Goal: Transaction & Acquisition: Purchase product/service

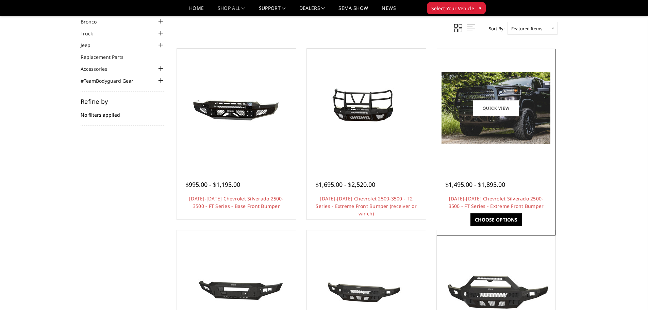
scroll to position [68, 0]
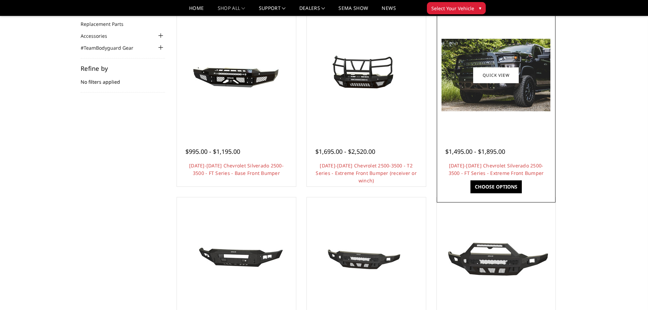
click at [490, 110] on img at bounding box center [496, 75] width 109 height 72
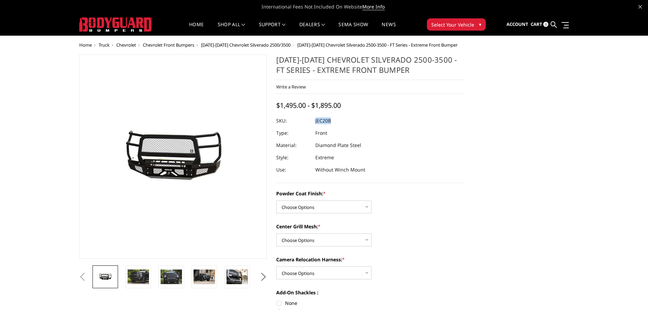
click at [316, 120] on dl "SKU: JEC20B UPC: Type: Front Material: Diamond Plate Steel Style: Extreme Use: …" at bounding box center [370, 145] width 188 height 61
click at [350, 119] on div at bounding box center [370, 121] width 188 height 12
drag, startPoint x: 334, startPoint y: 120, endPoint x: 314, endPoint y: 121, distance: 19.7
click at [314, 121] on div at bounding box center [370, 121] width 188 height 12
click at [362, 120] on div at bounding box center [370, 121] width 188 height 12
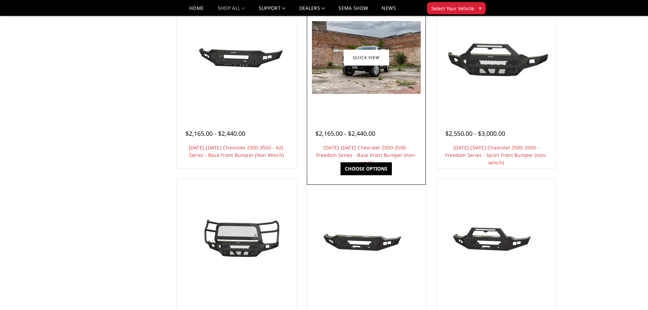
scroll to position [340, 0]
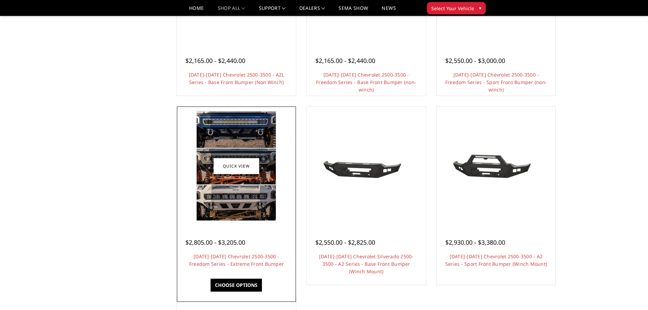
click at [262, 194] on img at bounding box center [236, 166] width 79 height 109
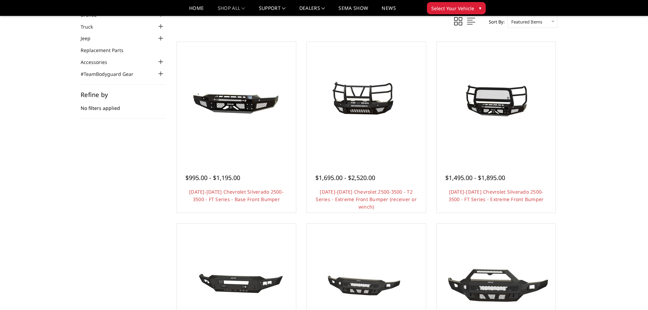
scroll to position [102, 0]
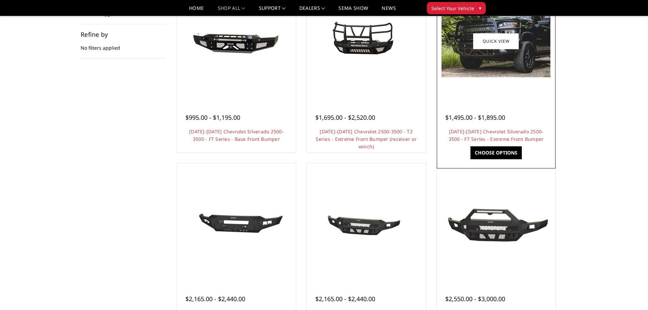
click at [510, 98] on div at bounding box center [497, 41] width 116 height 116
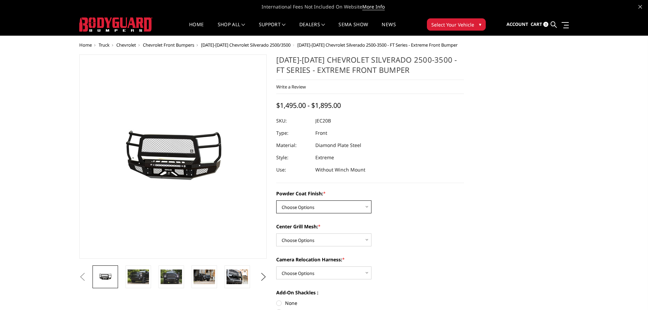
click at [345, 207] on select "Choose Options Bare Metal Gloss Black Powder Coat Textured Black Powder Coat" at bounding box center [323, 206] width 95 height 13
select select "3243"
click at [276, 200] on select "Choose Options Bare Metal Gloss Black Powder Coat Textured Black Powder Coat" at bounding box center [323, 206] width 95 height 13
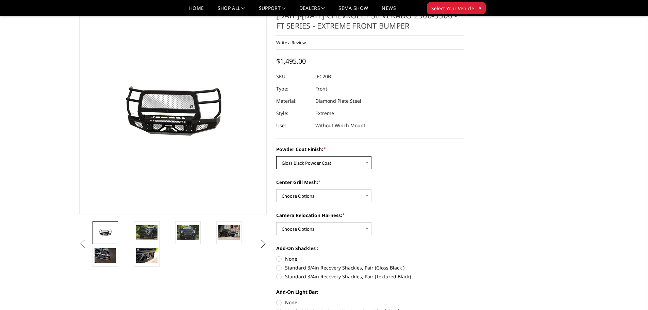
scroll to position [34, 0]
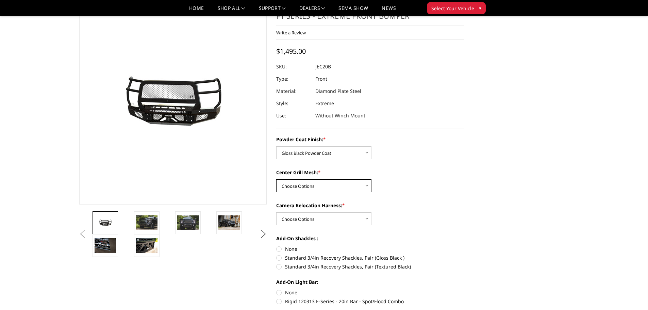
click at [344, 184] on select "Choose Options WITH Expanded Metal in Center Grill WITHOUT Expanded Metal in Ce…" at bounding box center [323, 185] width 95 height 13
select select "3245"
click at [276, 179] on select "Choose Options WITH Expanded Metal in Center Grill WITHOUT Expanded Metal in Ce…" at bounding box center [323, 185] width 95 height 13
click at [339, 217] on select "Choose Options WITH Camera Relocation Harness WITHOUT Camera Relocation Harness" at bounding box center [323, 218] width 95 height 13
select select "3248"
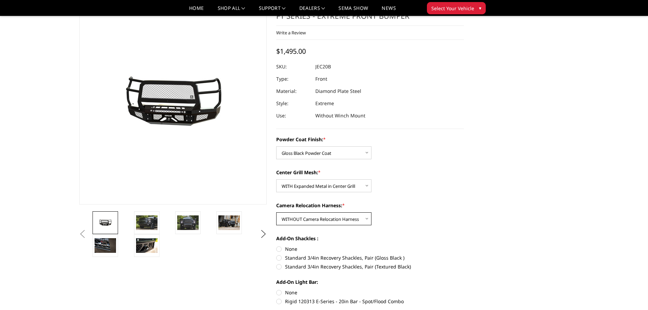
click at [276, 212] on select "Choose Options WITH Camera Relocation Harness WITHOUT Camera Relocation Harness" at bounding box center [323, 218] width 95 height 13
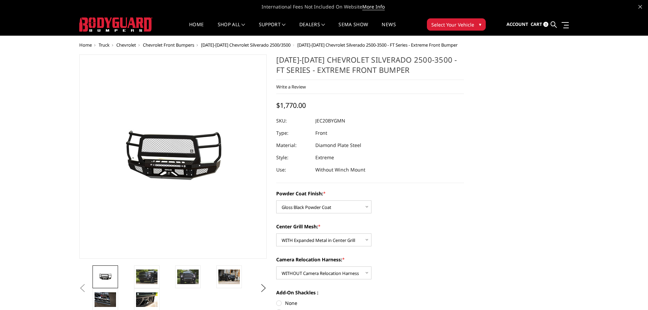
click at [354, 280] on div "Powder Coat Finish: * Choose Options Bare Metal Gloss Black Powder Coat Texture…" at bounding box center [370, 274] width 188 height 168
click at [354, 278] on select "Choose Options WITH Camera Relocation Harness WITHOUT Camera Relocation Harness" at bounding box center [323, 272] width 95 height 13
click at [146, 269] on img at bounding box center [146, 276] width 21 height 14
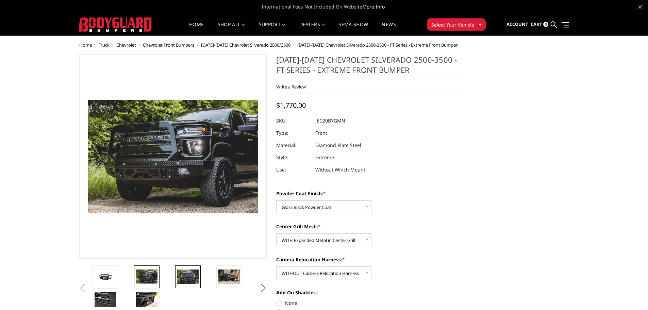
click at [191, 274] on img at bounding box center [187, 276] width 21 height 14
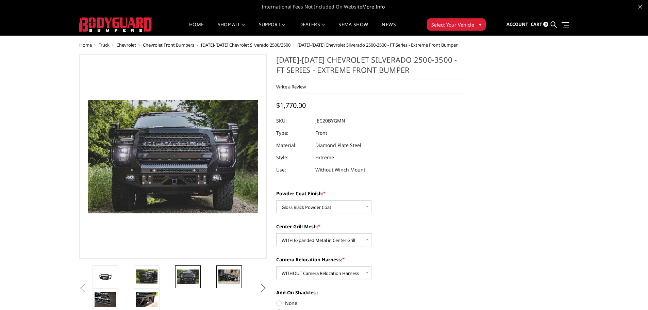
click at [227, 275] on img at bounding box center [228, 276] width 21 height 14
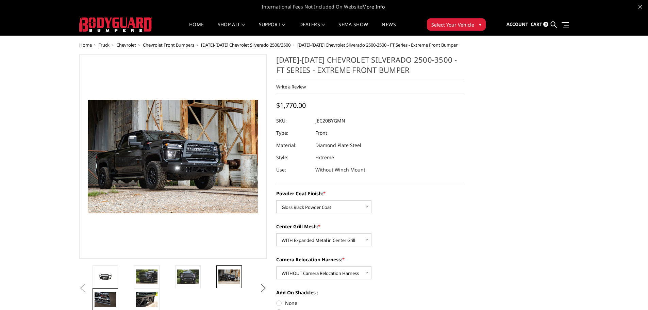
click at [113, 304] on img at bounding box center [105, 299] width 21 height 14
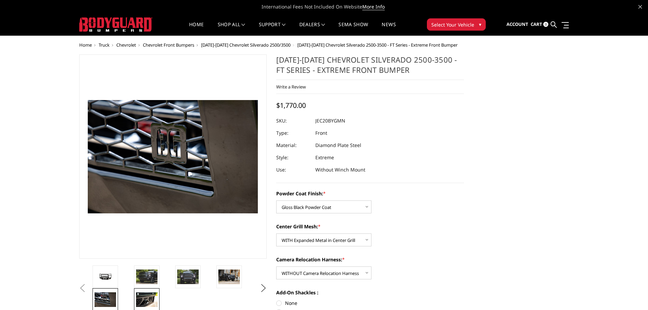
click at [146, 299] on img at bounding box center [146, 299] width 21 height 14
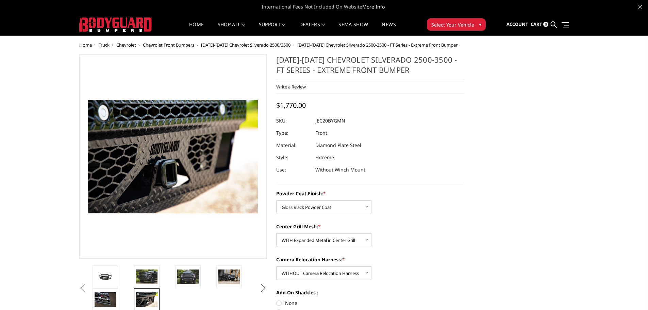
click at [415, 218] on div "Powder Coat Finish: * Choose Options Bare Metal Gloss Black Powder Coat Texture…" at bounding box center [370, 274] width 188 height 168
drag, startPoint x: 353, startPoint y: 123, endPoint x: 317, endPoint y: 121, distance: 35.4
click at [317, 121] on dl "SKU: JEC20BYGMN UPC: Type: Front Material: Diamond Plate Steel Style: Extreme U…" at bounding box center [370, 145] width 188 height 61
click at [410, 123] on div at bounding box center [370, 121] width 188 height 12
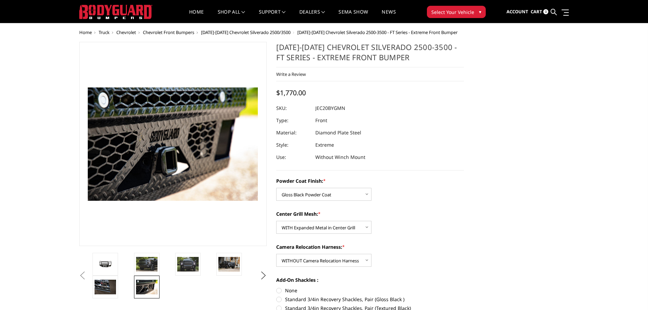
scroll to position [34, 0]
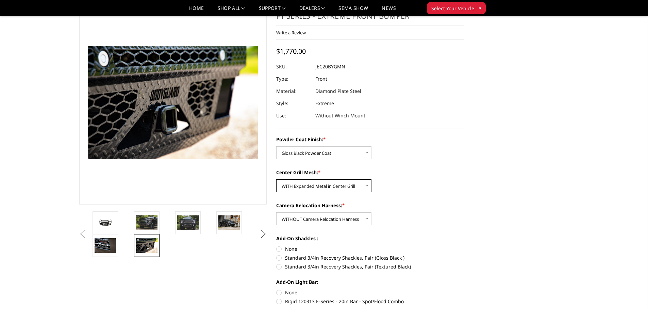
click at [351, 182] on select "Choose Options WITH Expanded Metal in Center Grill WITHOUT Expanded Metal in Ce…" at bounding box center [323, 185] width 95 height 13
click at [276, 179] on select "Choose Options WITH Expanded Metal in Center Grill WITHOUT Expanded Metal in Ce…" at bounding box center [323, 185] width 95 height 13
click at [337, 185] on select "Choose Options WITH Expanded Metal in Center Grill WITHOUT Expanded Metal in Ce…" at bounding box center [323, 185] width 95 height 13
select select "3245"
click at [276, 179] on select "Choose Options WITH Expanded Metal in Center Grill WITHOUT Expanded Metal in Ce…" at bounding box center [323, 185] width 95 height 13
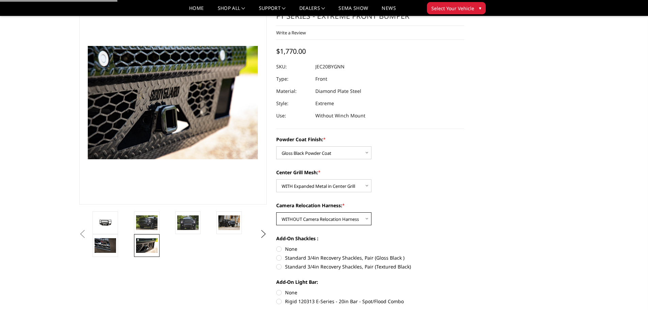
click at [335, 218] on select "Choose Options WITH Camera Relocation Harness WITHOUT Camera Relocation Harness" at bounding box center [323, 218] width 95 height 13
select select "3247"
click at [276, 212] on select "Choose Options WITH Camera Relocation Harness WITHOUT Camera Relocation Harness" at bounding box center [323, 218] width 95 height 13
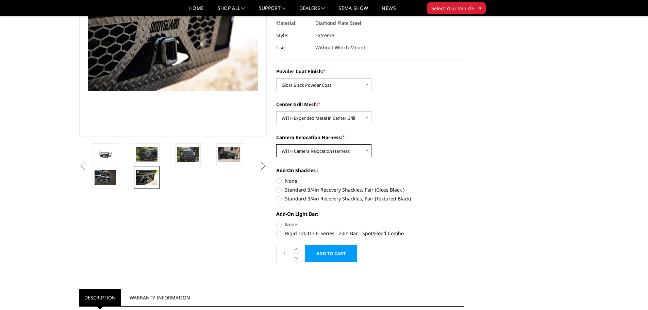
scroll to position [68, 0]
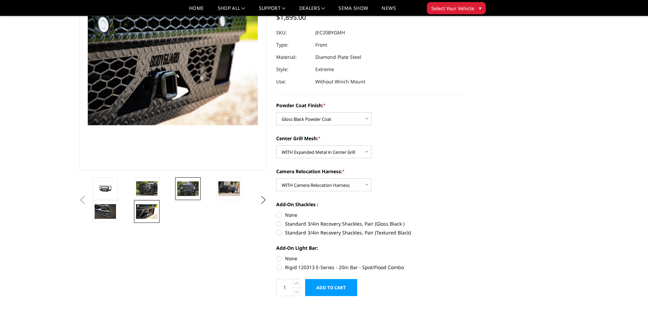
click at [197, 183] on img at bounding box center [187, 188] width 21 height 14
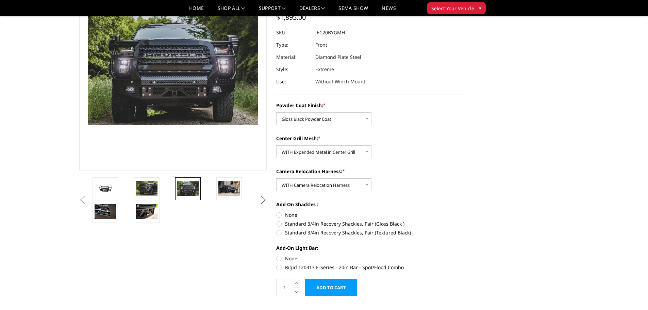
click at [161, 185] on li at bounding box center [152, 188] width 41 height 23
click at [144, 187] on img at bounding box center [146, 188] width 21 height 14
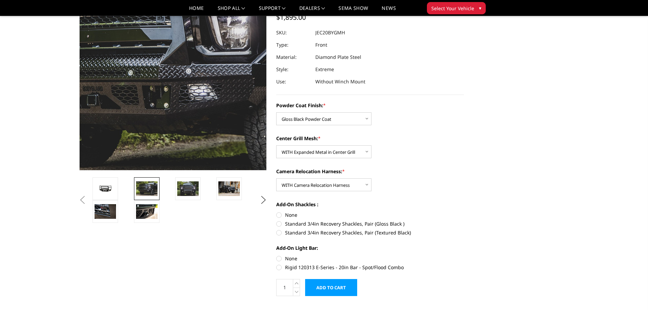
click at [176, 96] on img at bounding box center [174, 54] width 435 height 290
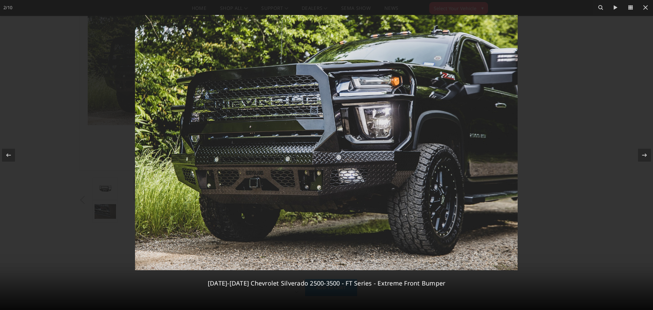
click at [624, 71] on div at bounding box center [326, 155] width 653 height 310
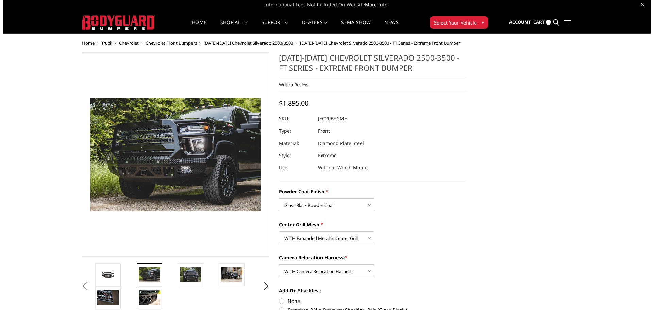
scroll to position [136, 0]
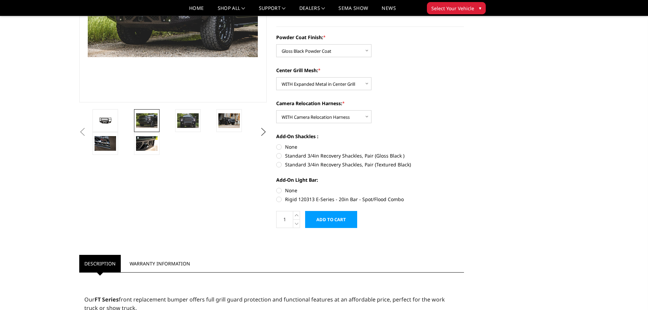
drag, startPoint x: 290, startPoint y: 191, endPoint x: 290, endPoint y: 178, distance: 12.2
click at [290, 191] on label "None" at bounding box center [370, 190] width 188 height 7
click at [277, 187] on input "None" at bounding box center [276, 187] width 0 height 0
radio input "true"
click at [291, 146] on label "None" at bounding box center [370, 146] width 188 height 7
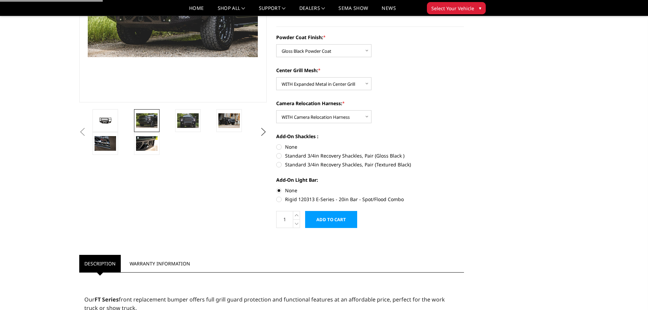
click at [277, 144] on input "None" at bounding box center [276, 143] width 0 height 0
radio input "true"
click at [335, 223] on input "Add to Cart" at bounding box center [331, 219] width 52 height 17
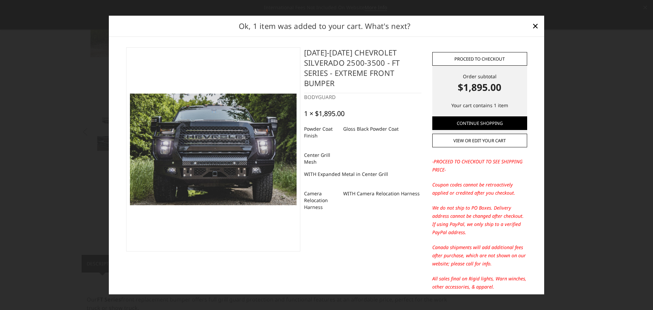
click at [489, 53] on link "Proceed to checkout" at bounding box center [479, 59] width 95 height 14
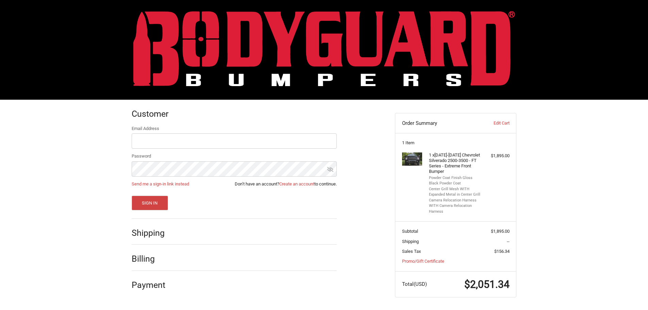
scroll to position [3, 0]
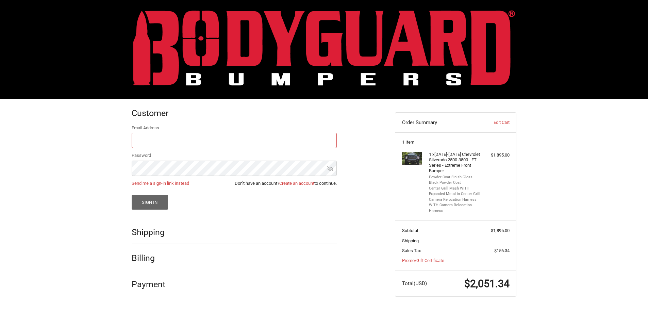
type input "sales@powerplantweb.com"
click at [160, 202] on button "Sign In" at bounding box center [150, 202] width 36 height 15
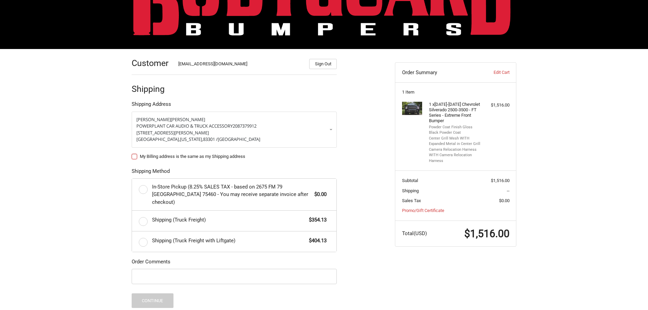
scroll to position [71, 0]
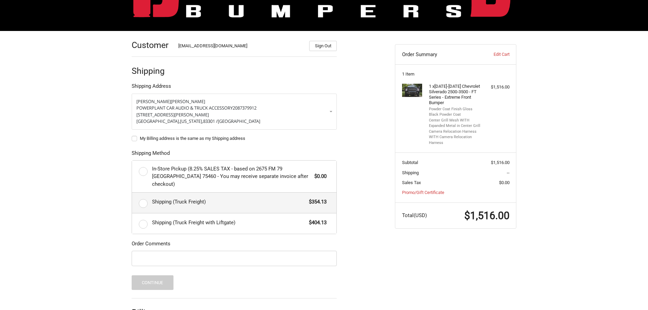
click at [291, 198] on span "Shipping (Truck Freight)" at bounding box center [229, 202] width 154 height 8
click at [132, 193] on input "Shipping (Truck Freight) $354.13" at bounding box center [132, 193] width 0 height 0
radio input "true"
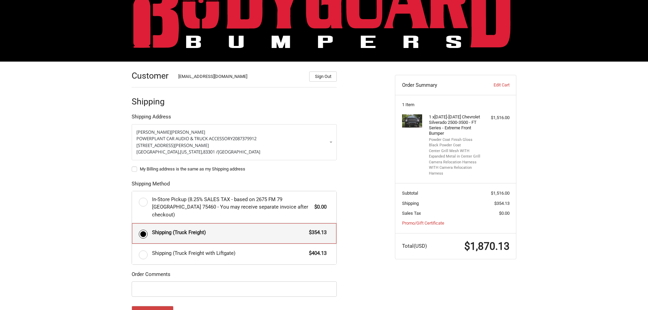
scroll to position [0, 0]
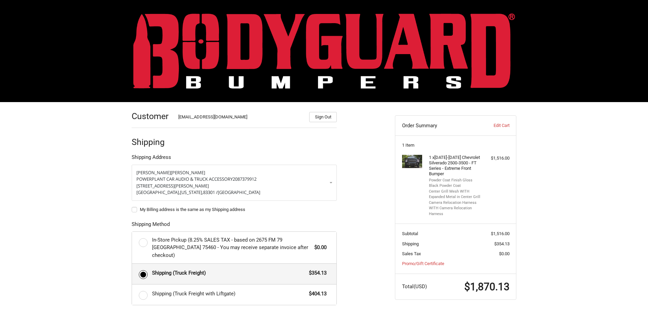
click at [203, 63] on img at bounding box center [324, 50] width 382 height 75
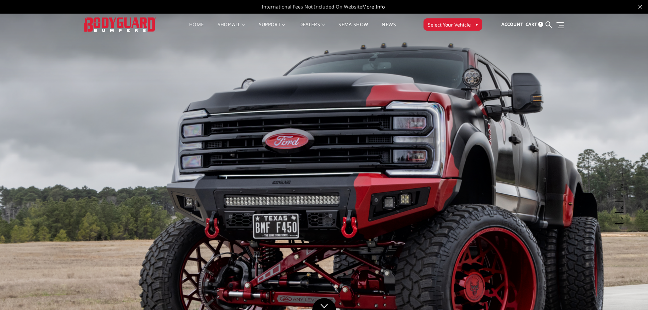
scroll to position [34, 0]
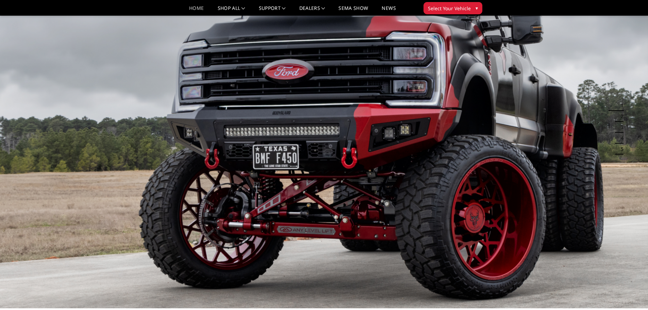
click at [248, 132] on img at bounding box center [324, 126] width 648 height 365
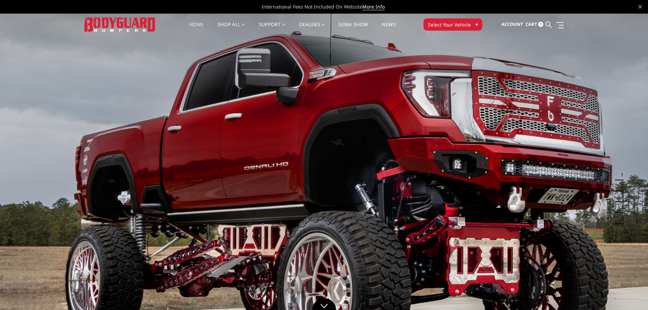
scroll to position [34, 0]
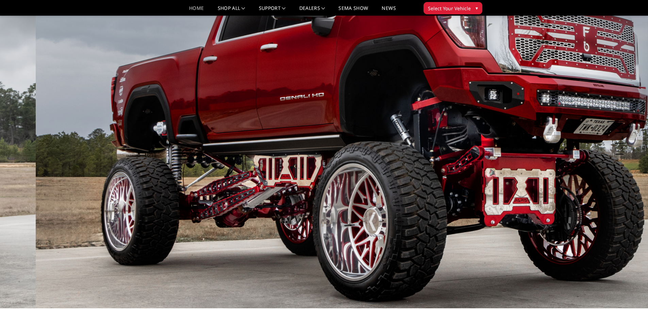
drag, startPoint x: 58, startPoint y: 205, endPoint x: 0, endPoint y: 230, distance: 63.3
click at [36, 230] on img at bounding box center [360, 126] width 648 height 365
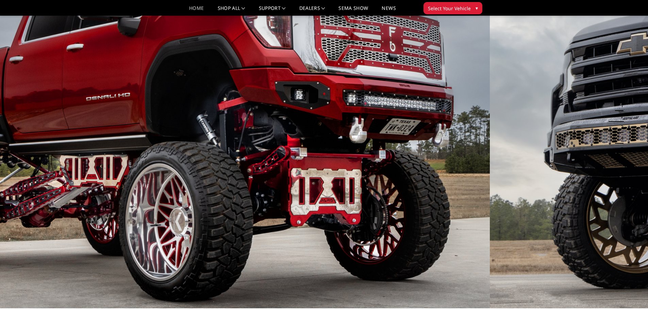
drag, startPoint x: 389, startPoint y: 192, endPoint x: 245, endPoint y: 194, distance: 143.6
click at [297, 193] on img at bounding box center [166, 126] width 648 height 365
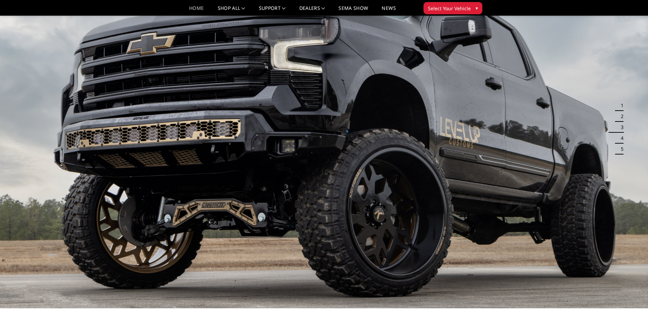
drag, startPoint x: 525, startPoint y: 160, endPoint x: 300, endPoint y: 160, distance: 224.9
click at [378, 163] on img at bounding box center [324, 126] width 648 height 365
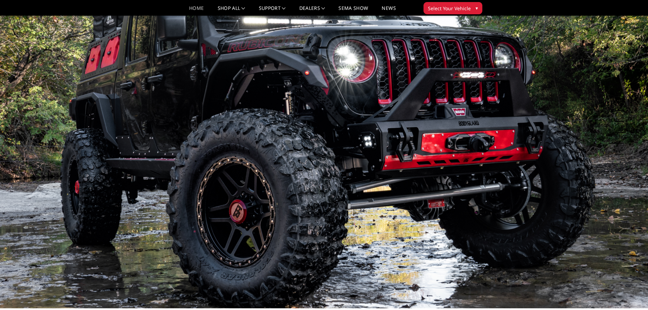
drag, startPoint x: 447, startPoint y: 153, endPoint x: 0, endPoint y: 167, distance: 447.6
click at [0, 167] on img at bounding box center [324, 126] width 648 height 365
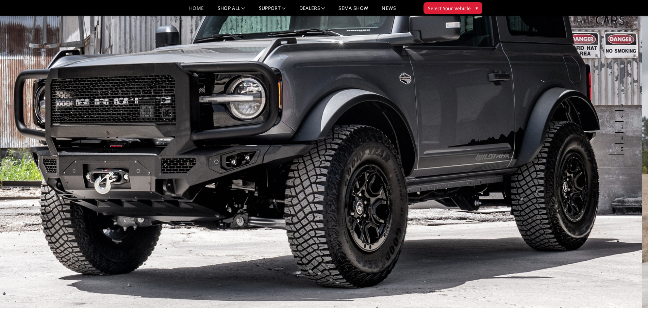
drag, startPoint x: 413, startPoint y: 144, endPoint x: 17, endPoint y: 161, distance: 396.0
click at [40, 161] on img at bounding box center [318, 126] width 648 height 365
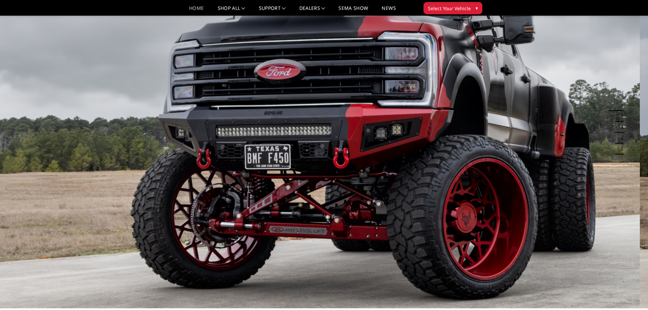
drag, startPoint x: 260, startPoint y: 167, endPoint x: 250, endPoint y: 168, distance: 10.6
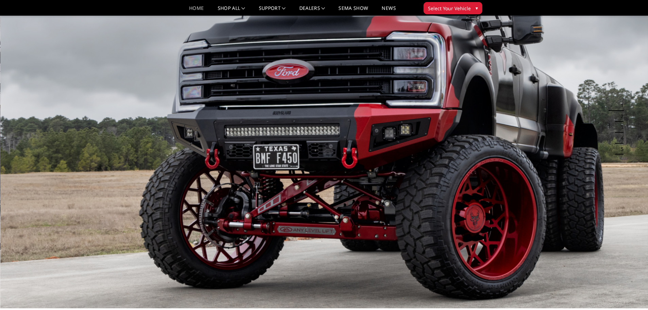
drag, startPoint x: 250, startPoint y: 168, endPoint x: 234, endPoint y: 156, distance: 19.2
click at [234, 156] on img at bounding box center [324, 126] width 648 height 365
click at [200, 163] on img at bounding box center [324, 126] width 648 height 365
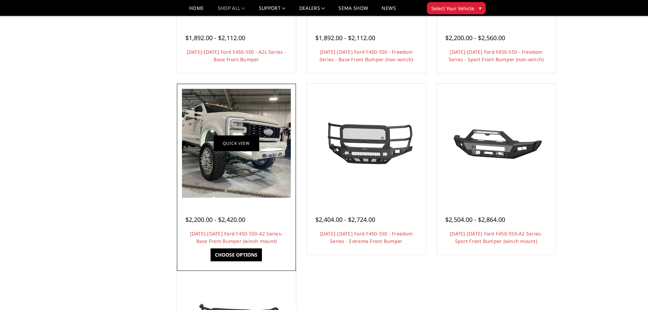
scroll to position [408, 0]
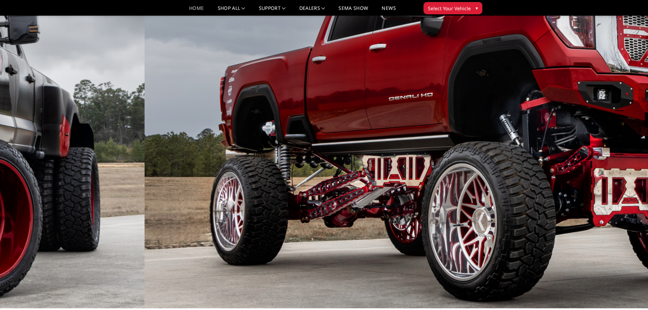
drag, startPoint x: 139, startPoint y: 195, endPoint x: 420, endPoint y: 187, distance: 280.8
click at [330, 193] on img at bounding box center [469, 126] width 648 height 365
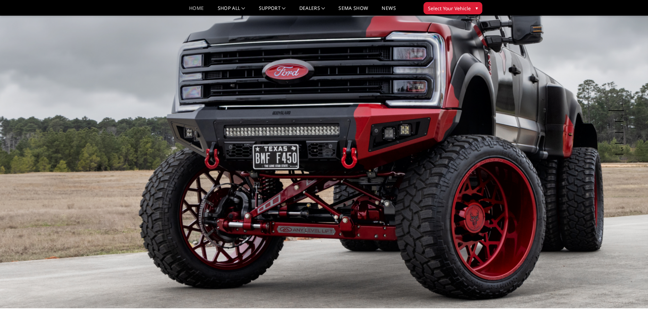
click at [361, 185] on img at bounding box center [324, 126] width 648 height 365
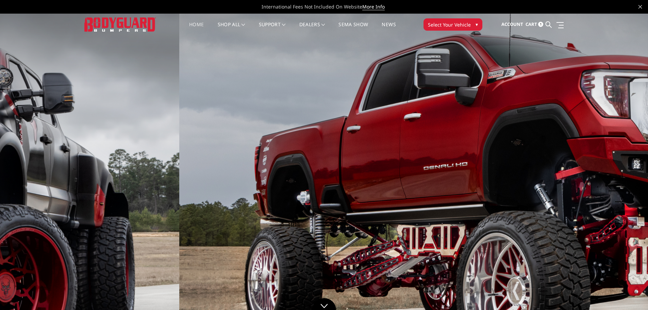
drag, startPoint x: 415, startPoint y: 141, endPoint x: 653, endPoint y: 143, distance: 238.2
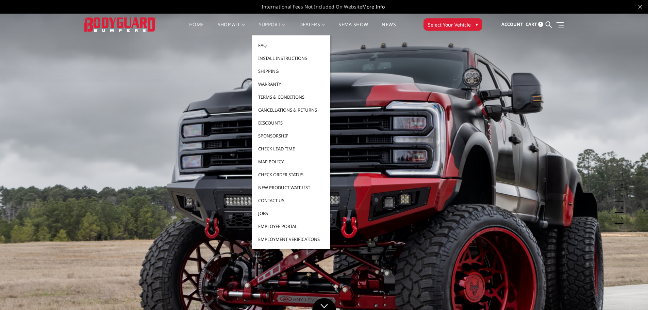
click at [266, 212] on link "Jobs" at bounding box center [291, 213] width 73 height 13
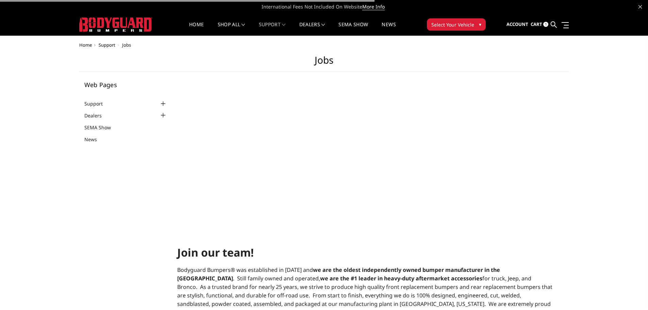
select select "US"
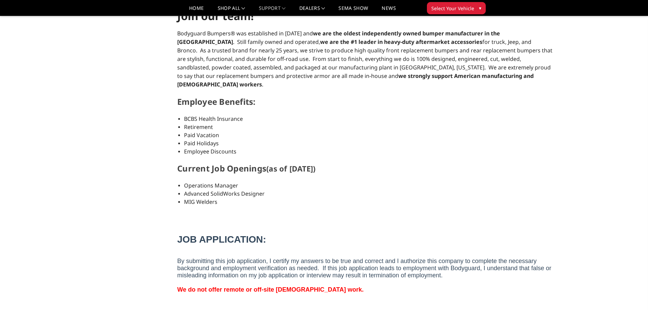
scroll to position [204, 0]
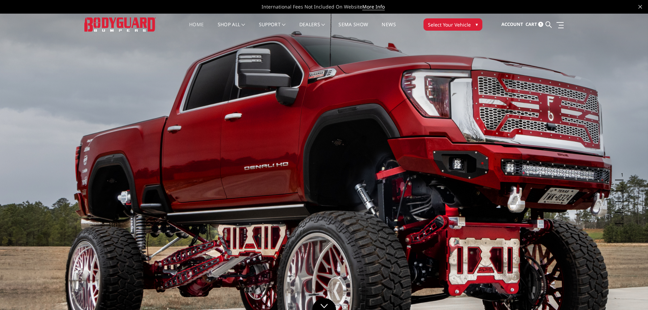
drag, startPoint x: 113, startPoint y: 173, endPoint x: 510, endPoint y: 146, distance: 398.2
click at [457, 156] on img at bounding box center [324, 195] width 648 height 365
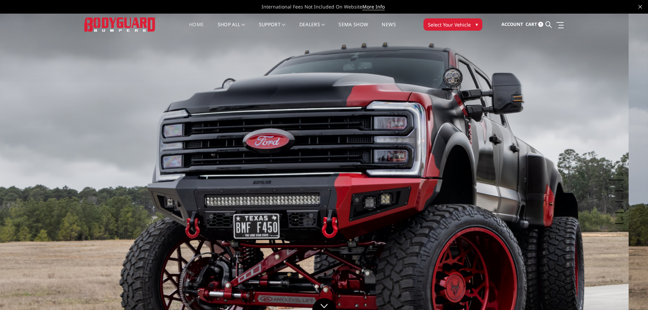
drag, startPoint x: 446, startPoint y: 171, endPoint x: 426, endPoint y: 170, distance: 19.4
click at [426, 170] on img at bounding box center [305, 195] width 648 height 365
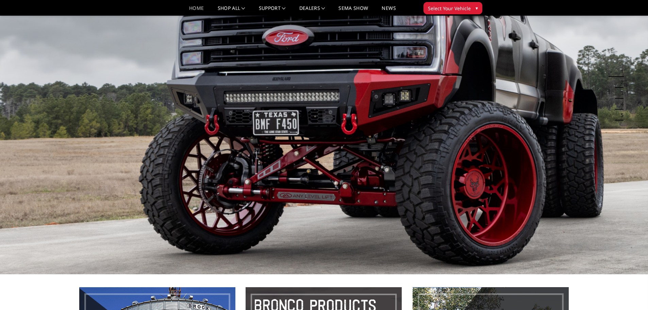
scroll to position [34, 0]
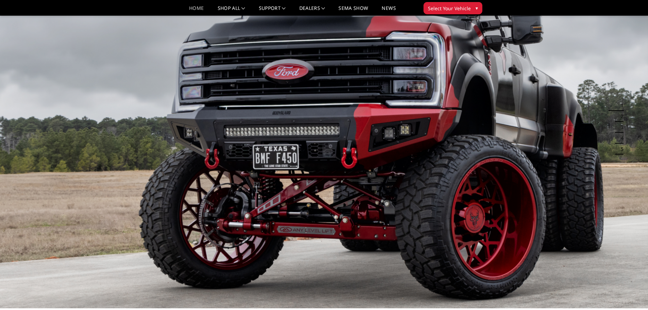
click at [619, 151] on button "5" at bounding box center [620, 149] width 7 height 11
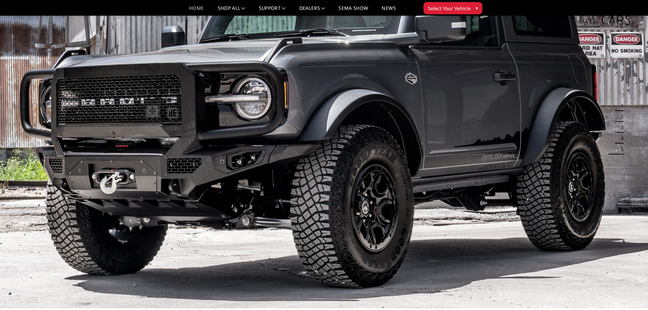
click at [620, 144] on button "5" at bounding box center [620, 149] width 7 height 11
click at [621, 141] on button "4" at bounding box center [620, 138] width 7 height 11
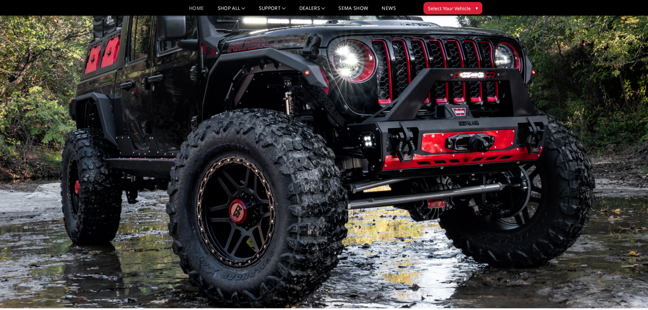
click at [622, 129] on button "3" at bounding box center [620, 127] width 7 height 11
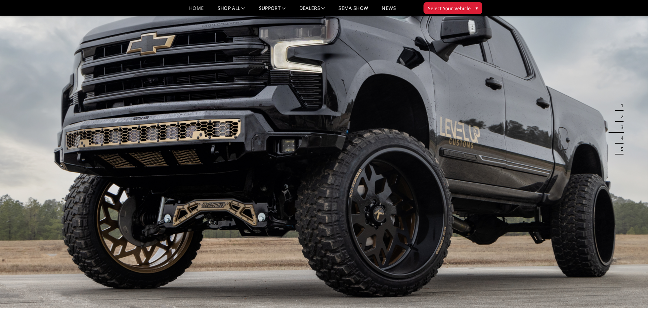
click at [622, 118] on button "2" at bounding box center [620, 116] width 7 height 11
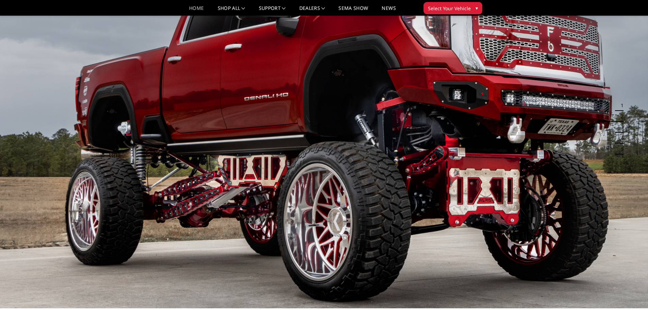
click at [623, 109] on button "1" at bounding box center [620, 105] width 7 height 11
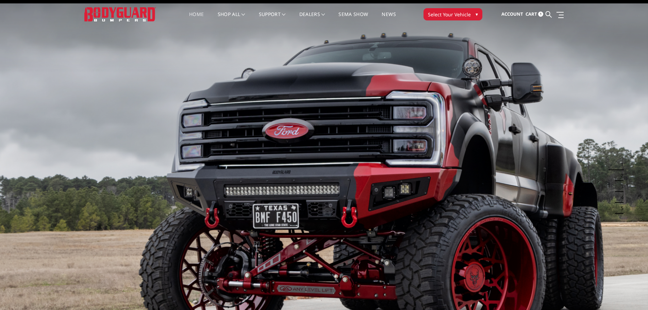
scroll to position [0, 0]
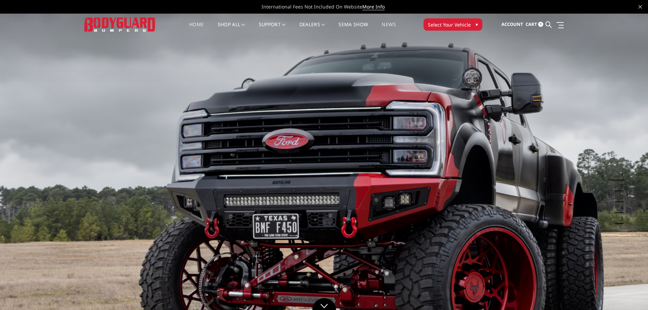
click at [384, 24] on link "News" at bounding box center [389, 28] width 14 height 13
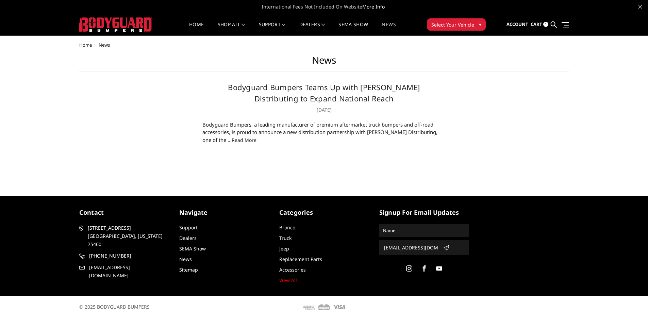
click at [232, 141] on link "read more" at bounding box center [244, 140] width 25 height 6
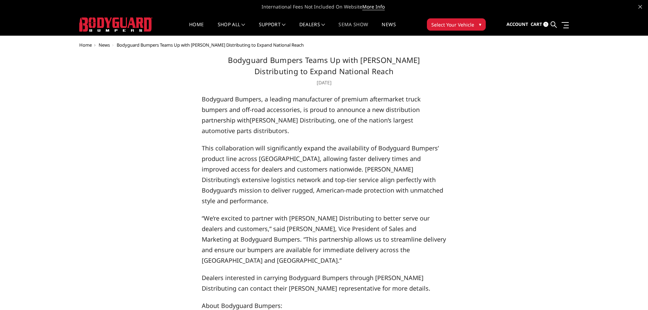
click at [356, 24] on link "SEMA Show" at bounding box center [354, 28] width 30 height 13
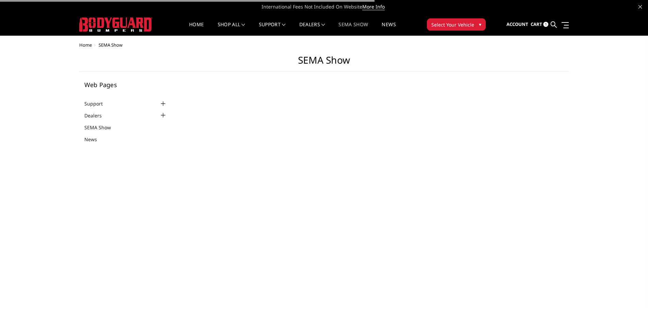
select select "US"
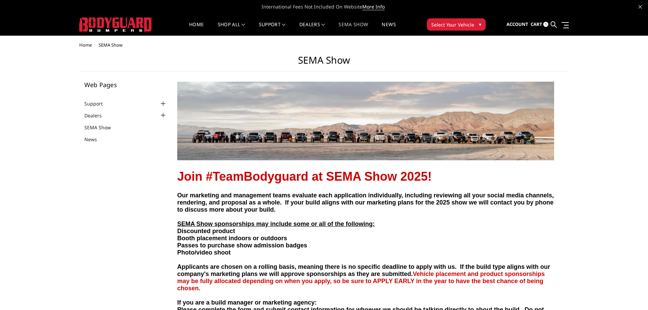
click at [122, 17] on img at bounding box center [115, 24] width 73 height 14
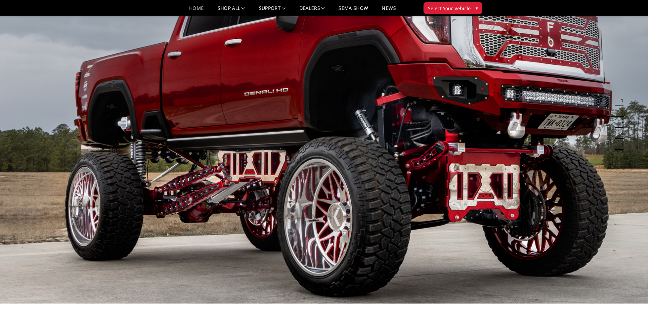
scroll to position [34, 0]
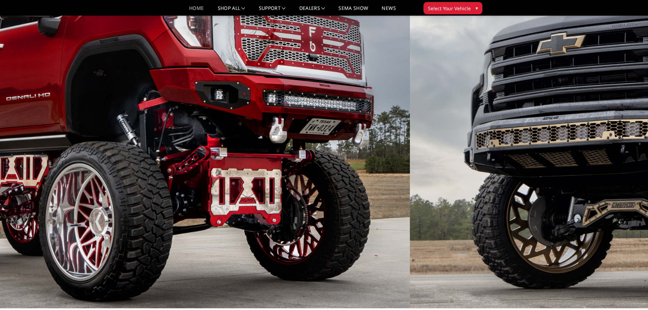
drag, startPoint x: 486, startPoint y: 123, endPoint x: 249, endPoint y: 125, distance: 237.1
click at [249, 125] on img at bounding box center [86, 126] width 648 height 365
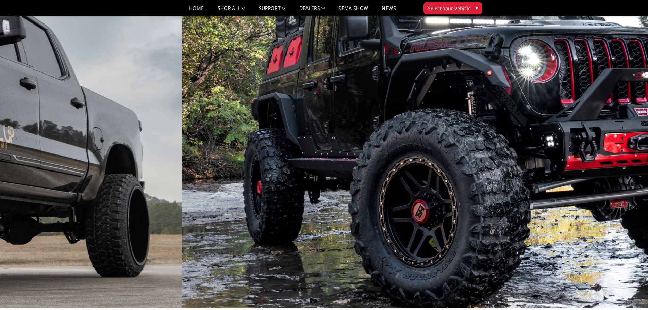
drag, startPoint x: 192, startPoint y: 106, endPoint x: 0, endPoint y: 96, distance: 191.8
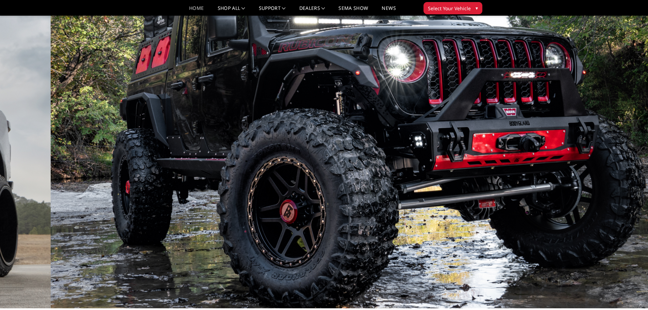
drag, startPoint x: 52, startPoint y: 102, endPoint x: 413, endPoint y: 101, distance: 361.6
click at [358, 105] on img at bounding box center [375, 126] width 648 height 365
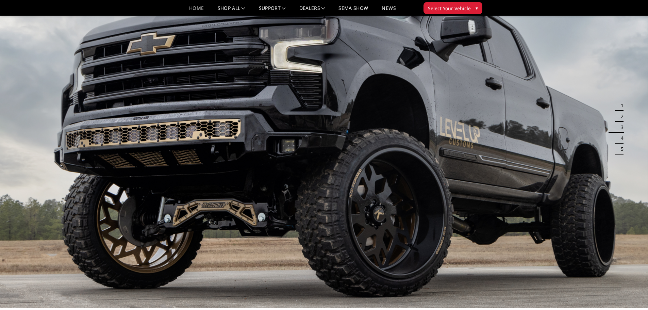
drag, startPoint x: 440, startPoint y: 145, endPoint x: 486, endPoint y: 139, distance: 46.7
click at [468, 142] on img at bounding box center [324, 126] width 648 height 365
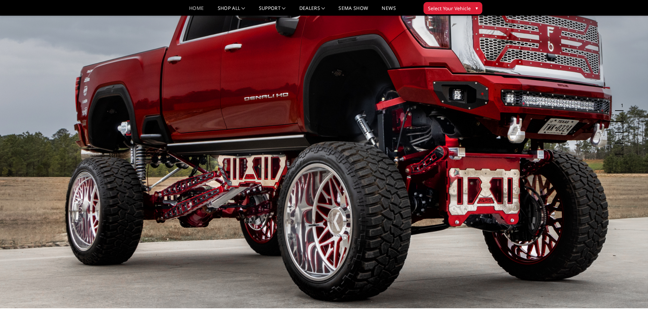
drag, startPoint x: 339, startPoint y: 144, endPoint x: 535, endPoint y: 129, distance: 196.8
click at [476, 134] on img at bounding box center [324, 126] width 648 height 365
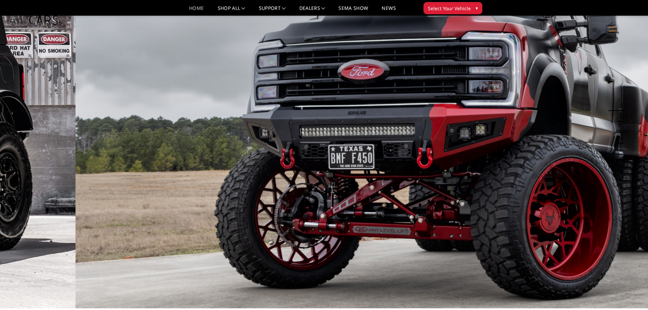
drag, startPoint x: 347, startPoint y: 136, endPoint x: 567, endPoint y: 117, distance: 221.6
click at [560, 119] on img at bounding box center [400, 126] width 648 height 365
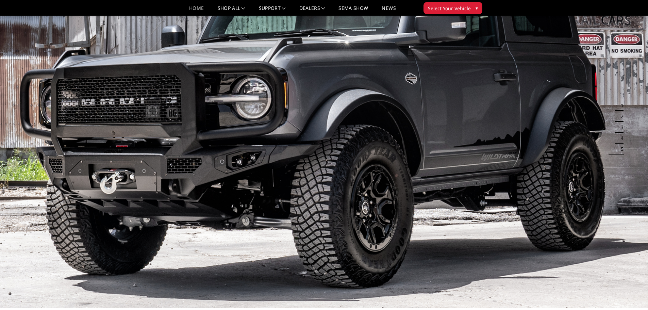
drag, startPoint x: 389, startPoint y: 134, endPoint x: 653, endPoint y: 124, distance: 264.2
click at [624, 130] on section "Previous Next 1 2 3 4 5" at bounding box center [324, 127] width 648 height 367
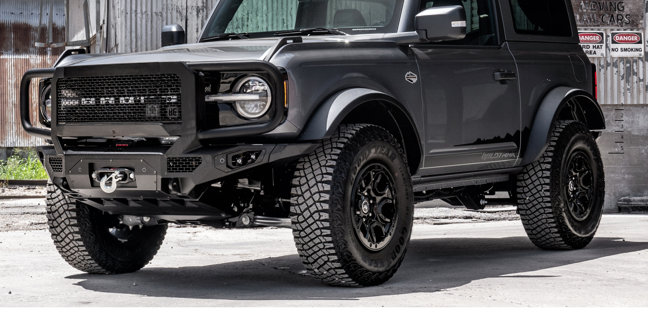
scroll to position [0, 0]
